Goal: Find specific page/section: Find specific page/section

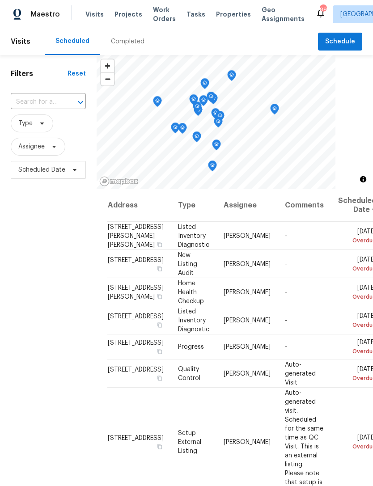
click at [44, 101] on input "text" at bounding box center [36, 102] width 50 height 14
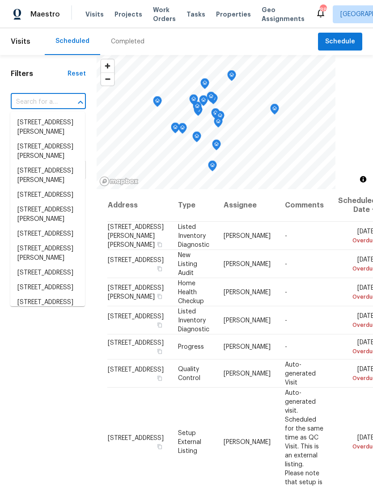
click at [216, 15] on span "Properties" at bounding box center [233, 14] width 35 height 9
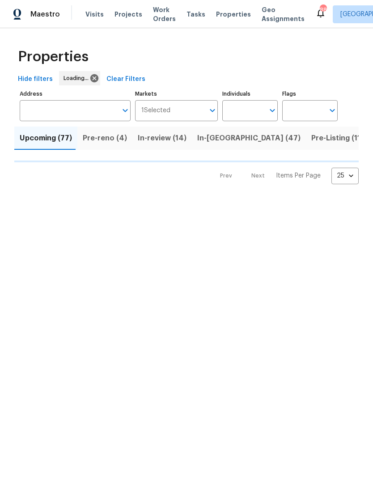
click at [51, 115] on input "Address" at bounding box center [68, 110] width 97 height 21
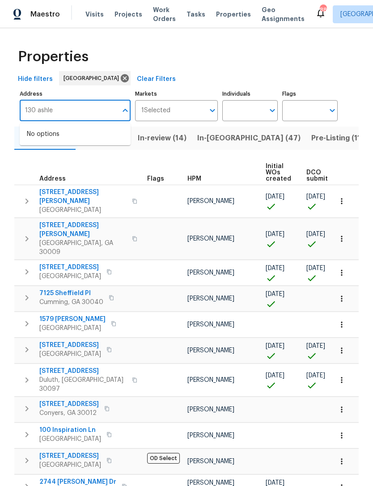
type input "130 ashley"
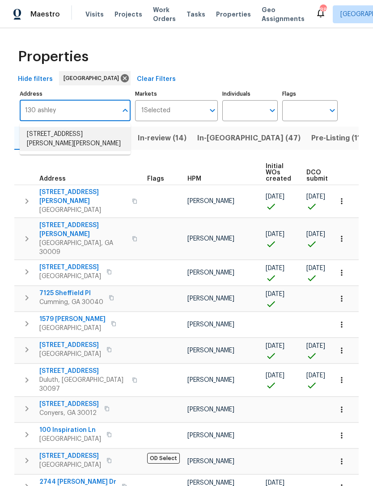
click at [65, 139] on li "[STREET_ADDRESS][PERSON_NAME][PERSON_NAME]" at bounding box center [75, 139] width 111 height 24
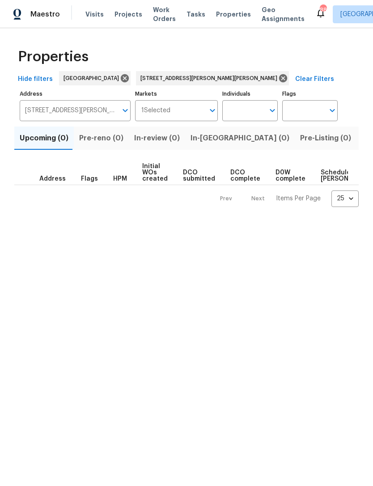
click at [362, 134] on span "Listed (1)" at bounding box center [378, 138] width 32 height 13
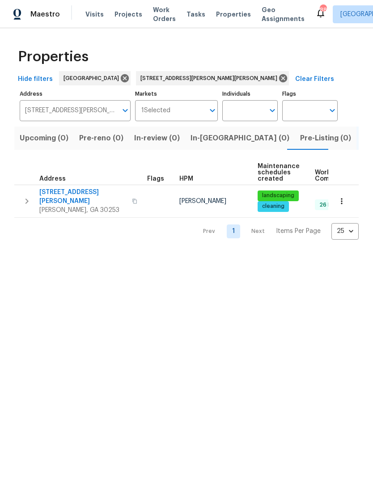
click at [66, 196] on span "[STREET_ADDRESS][PERSON_NAME]" at bounding box center [82, 197] width 87 height 18
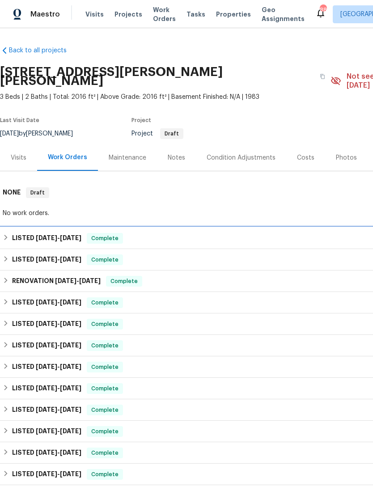
click at [39, 233] on h6 "LISTED [DATE] - [DATE]" at bounding box center [46, 238] width 69 height 11
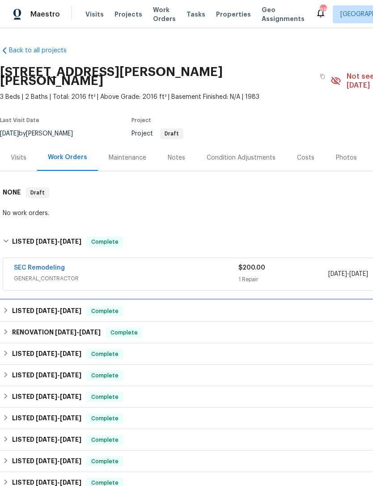
click at [39, 306] on h6 "LISTED [DATE] - [DATE]" at bounding box center [46, 311] width 69 height 11
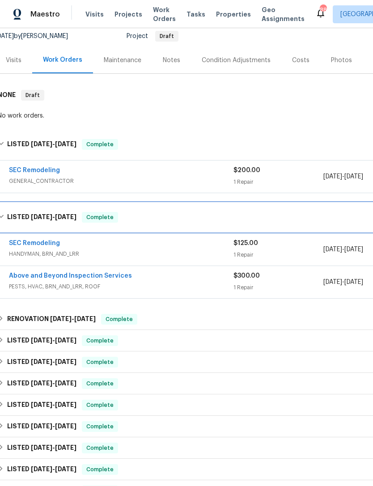
scroll to position [112, 4]
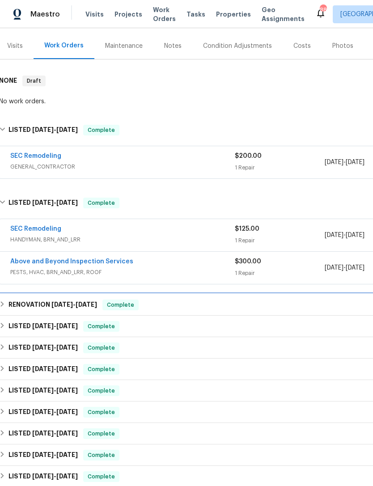
click at [34, 300] on h6 "RENOVATION [DATE] - [DATE]" at bounding box center [52, 305] width 89 height 11
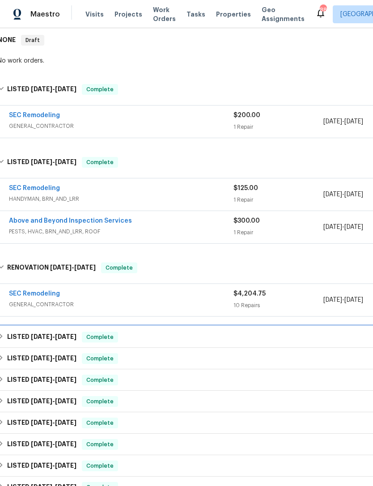
click at [42, 334] on span "[DATE]" at bounding box center [41, 337] width 21 height 6
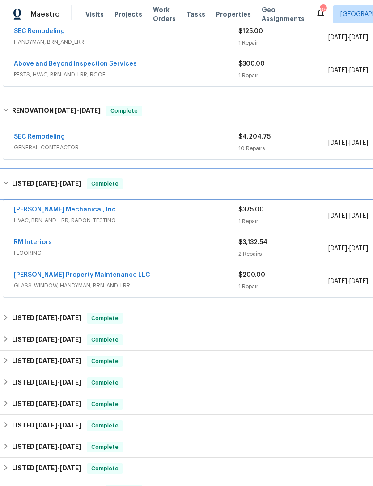
scroll to position [309, 0]
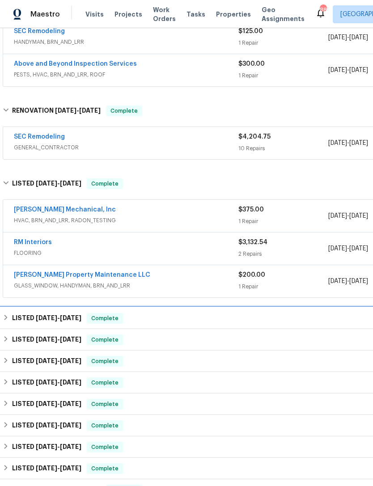
click at [34, 313] on h6 "LISTED [DATE] - [DATE]" at bounding box center [46, 318] width 69 height 11
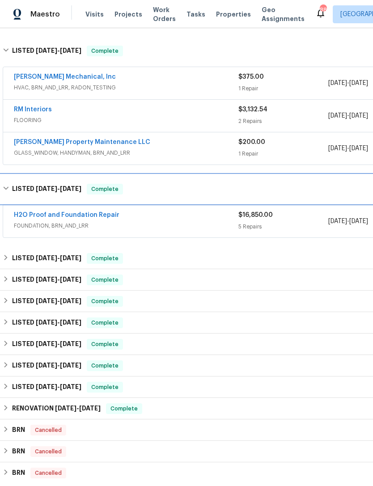
scroll to position [441, 0]
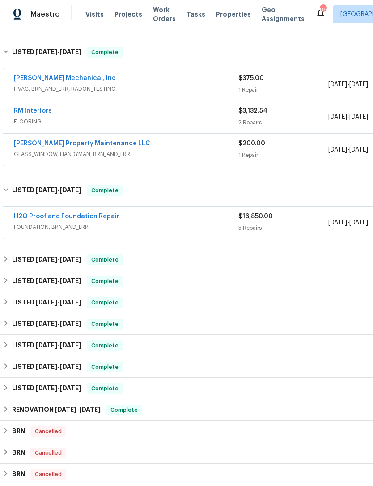
click at [38, 213] on link "H2O Proof and Foundation Repair" at bounding box center [67, 216] width 106 height 6
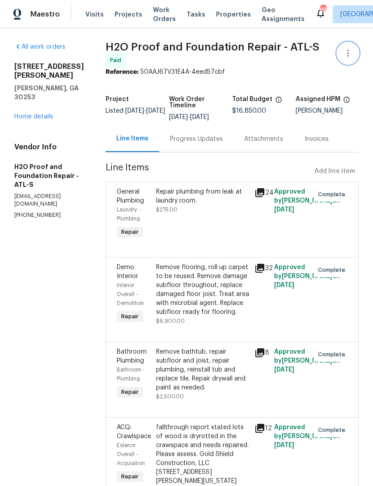
click at [347, 59] on button "button" at bounding box center [347, 52] width 21 height 21
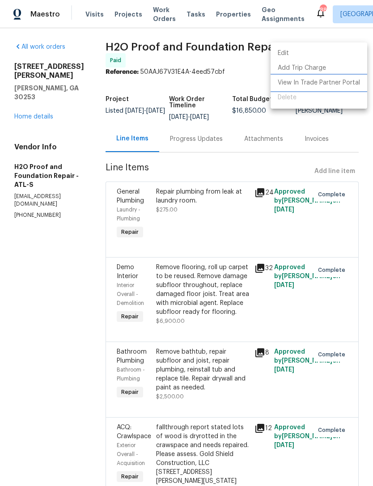
click at [336, 85] on li "View In Trade Partner Portal" at bounding box center [319, 83] width 97 height 15
click at [341, 84] on li "View In Trade Partner Portal" at bounding box center [319, 83] width 97 height 15
click at [224, 164] on div at bounding box center [186, 243] width 373 height 486
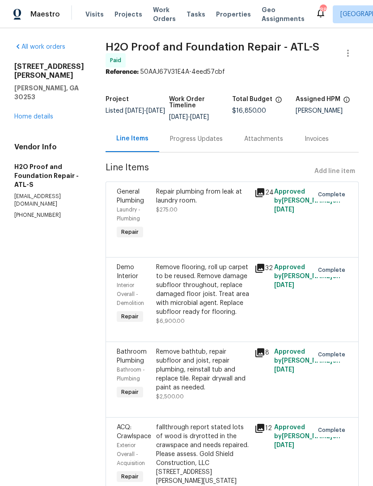
click at [43, 120] on link "Home details" at bounding box center [33, 117] width 39 height 6
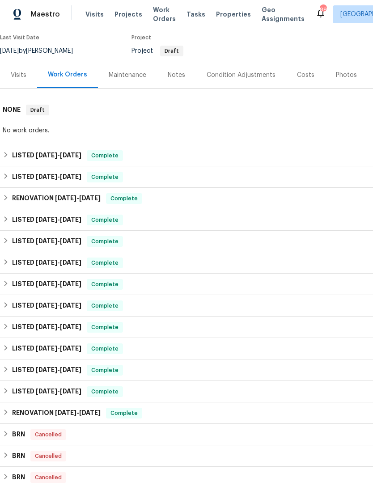
scroll to position [83, 0]
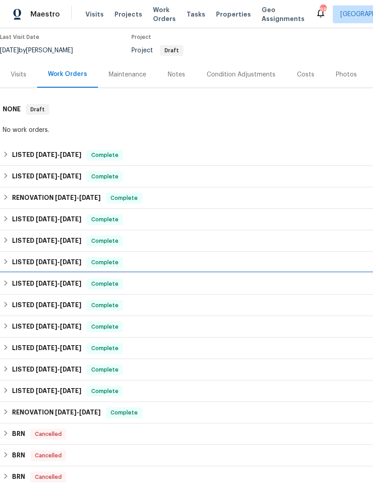
click at [67, 280] on span "1/16/25" at bounding box center [70, 283] width 21 height 6
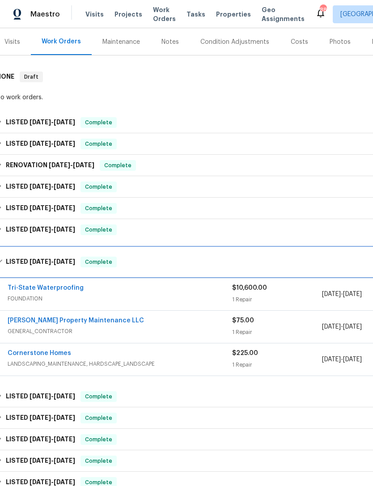
scroll to position [117, 6]
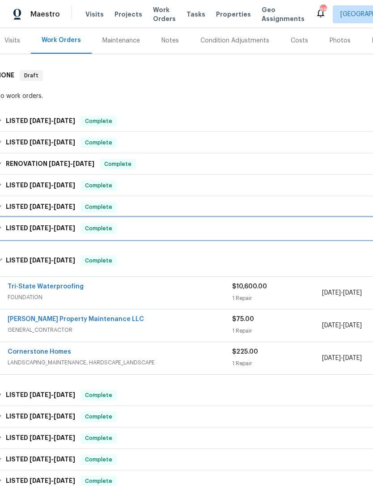
click at [186, 226] on div "LISTED 12/10/24 - 3/4/25 Complete" at bounding box center [246, 228] width 505 height 21
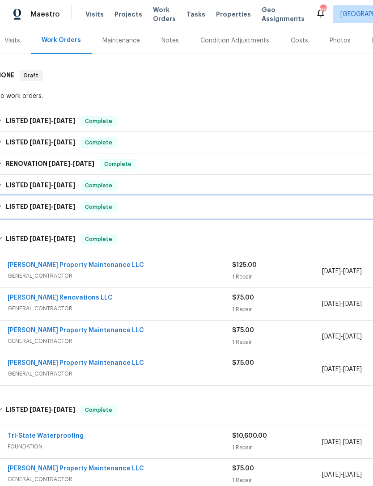
click at [175, 202] on div "LISTED 3/6/25 - 3/7/25 Complete" at bounding box center [246, 207] width 500 height 11
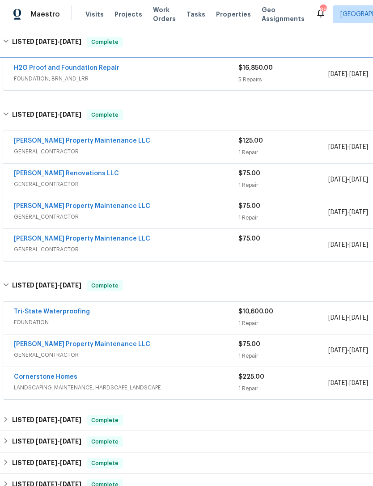
scroll to position [292, 0]
click at [66, 309] on link "Tri-State Waterproofing" at bounding box center [52, 312] width 76 height 6
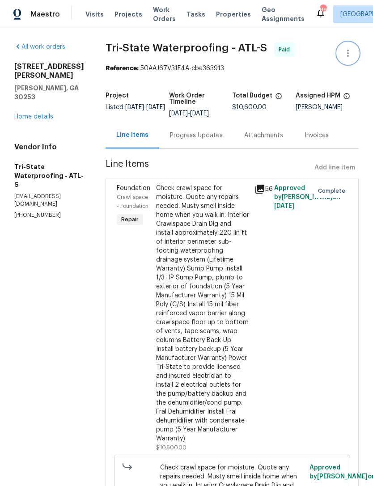
click at [347, 51] on icon "button" at bounding box center [348, 53] width 2 height 7
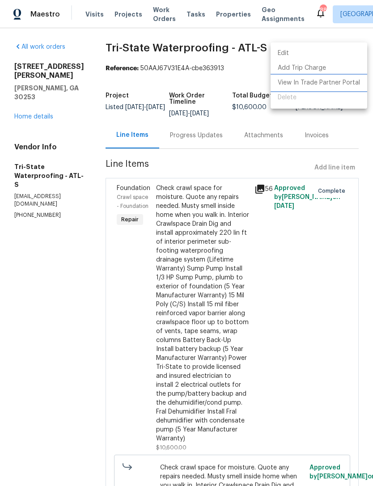
click at [337, 85] on li "View In Trade Partner Portal" at bounding box center [319, 83] width 97 height 15
click at [38, 97] on div at bounding box center [186, 243] width 373 height 486
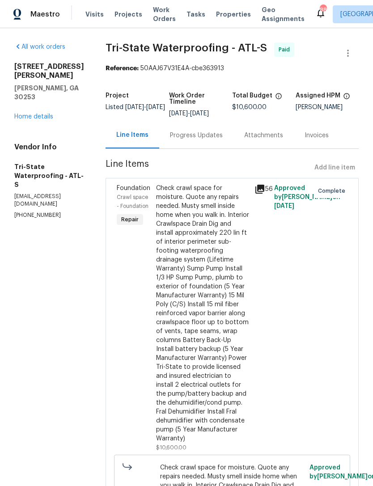
click at [34, 114] on link "Home details" at bounding box center [33, 117] width 39 height 6
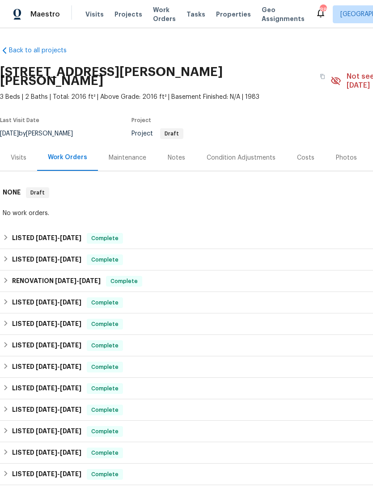
click at [297, 153] on div "Costs" at bounding box center [305, 157] width 17 height 9
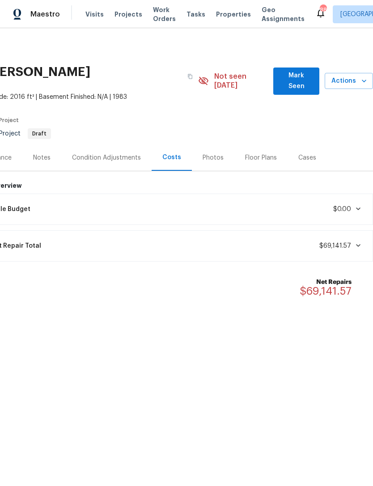
scroll to position [0, 132]
click at [218, 153] on div "Photos" at bounding box center [213, 157] width 21 height 9
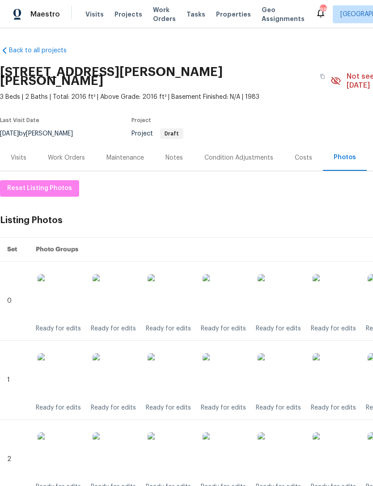
click at [23, 153] on div "Visits" at bounding box center [19, 157] width 16 height 9
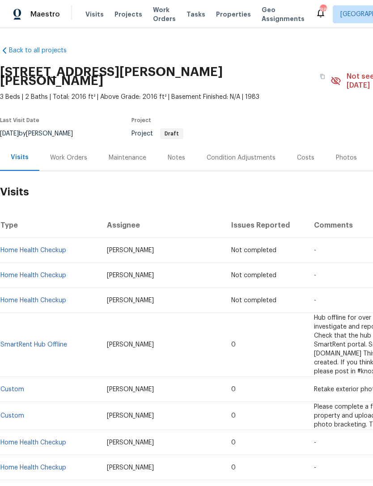
click at [73, 153] on div "Work Orders" at bounding box center [68, 157] width 37 height 9
